Goal: Navigation & Orientation: Find specific page/section

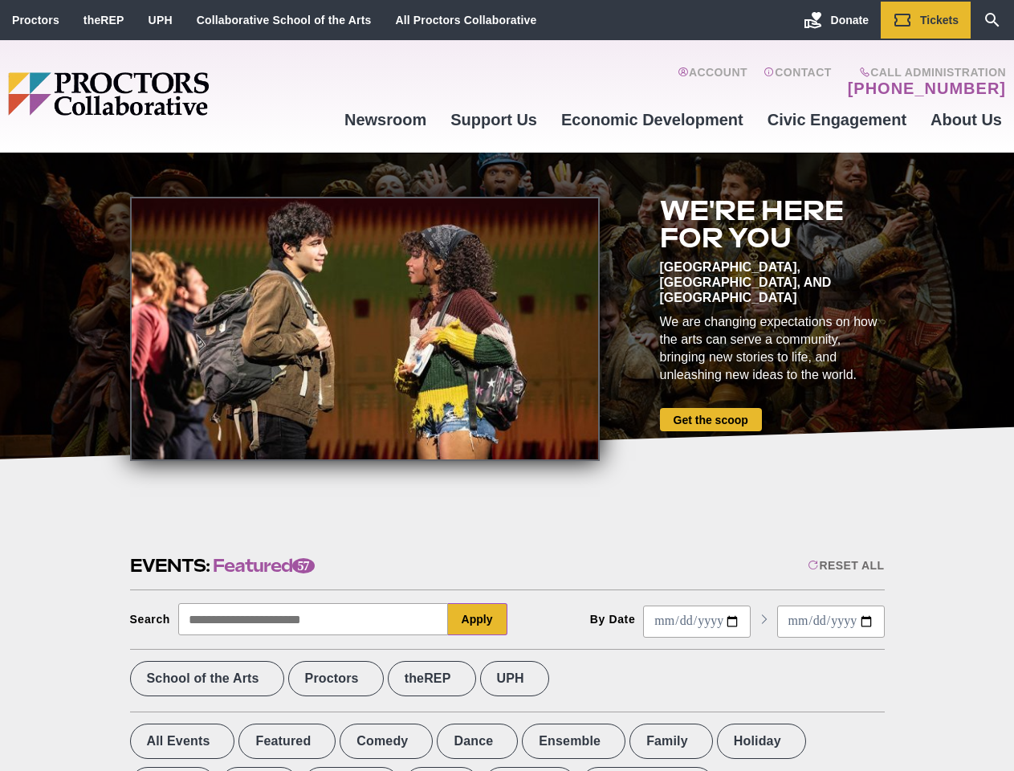
click at [507, 386] on div at bounding box center [365, 329] width 470 height 264
click at [845, 565] on div "Reset All" at bounding box center [846, 565] width 76 height 13
click at [478, 619] on button "Apply" at bounding box center [477, 619] width 59 height 32
